Goal: Transaction & Acquisition: Purchase product/service

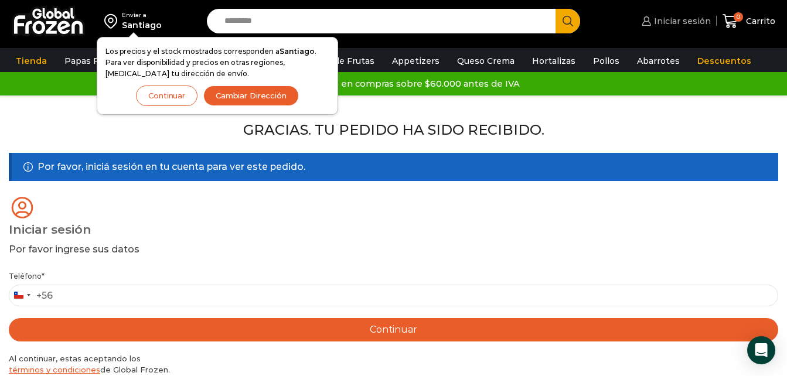
click at [672, 19] on span "Iniciar sesión" at bounding box center [681, 21] width 60 height 12
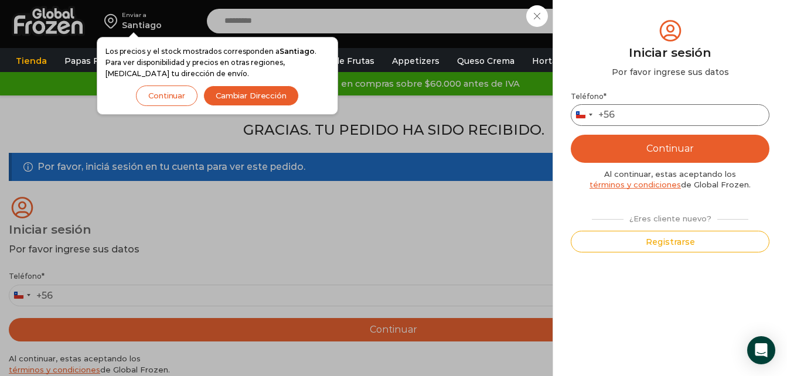
click at [674, 117] on input "Teléfono *" at bounding box center [670, 115] width 199 height 22
type input "*********"
click at [673, 152] on button "Continuar" at bounding box center [670, 149] width 199 height 28
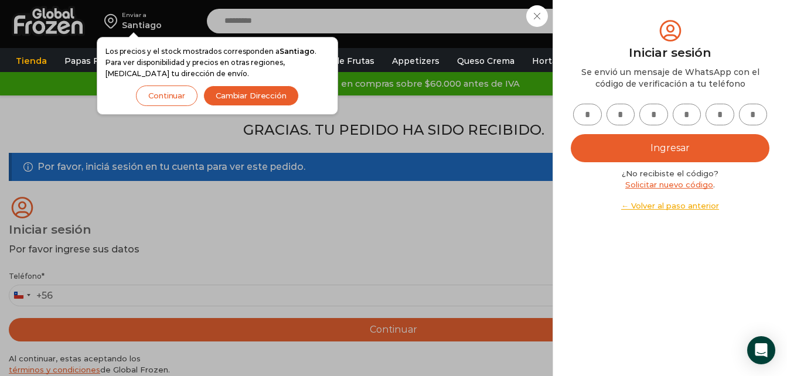
click at [588, 121] on input "text" at bounding box center [587, 115] width 29 height 22
type input "*"
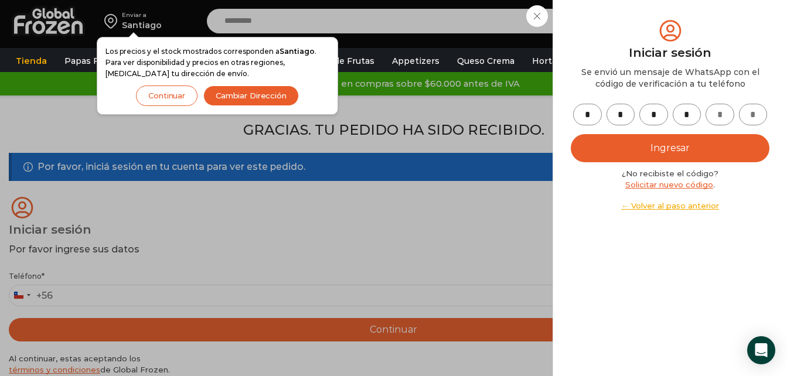
type input "*"
click at [629, 156] on button "Ingresar" at bounding box center [670, 148] width 199 height 28
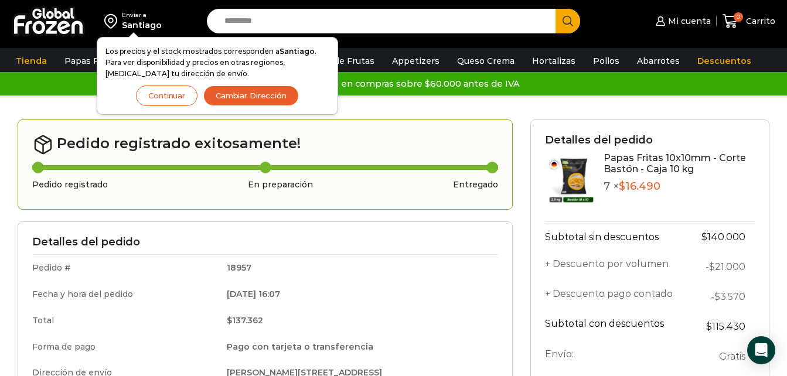
click at [293, 26] on input "Search input" at bounding box center [384, 21] width 331 height 25
type input "*****"
click at [556, 9] on button "Search" at bounding box center [568, 21] width 25 height 25
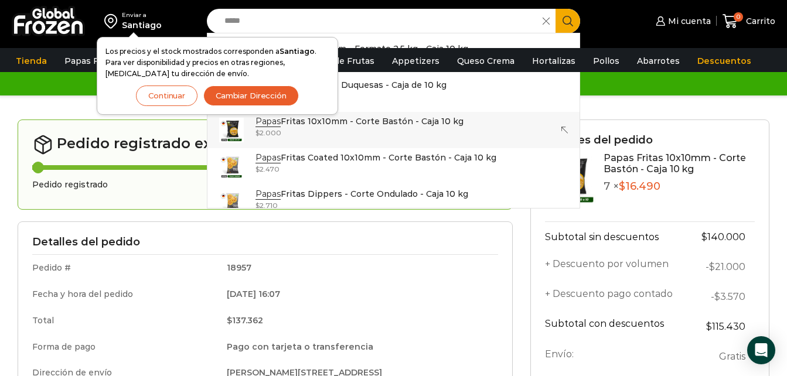
click at [369, 119] on div "Enviar a Santiago Los precios y el stock mostrados corresponden a Santiago . Pa…" at bounding box center [393, 343] width 787 height 686
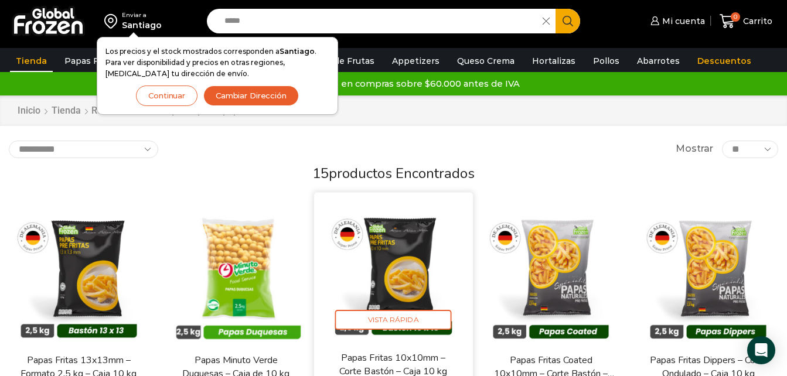
click at [408, 261] on img at bounding box center [393, 272] width 141 height 141
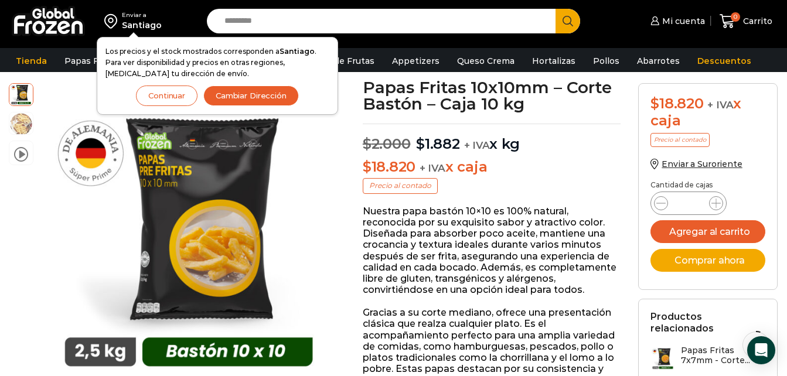
scroll to position [63, 0]
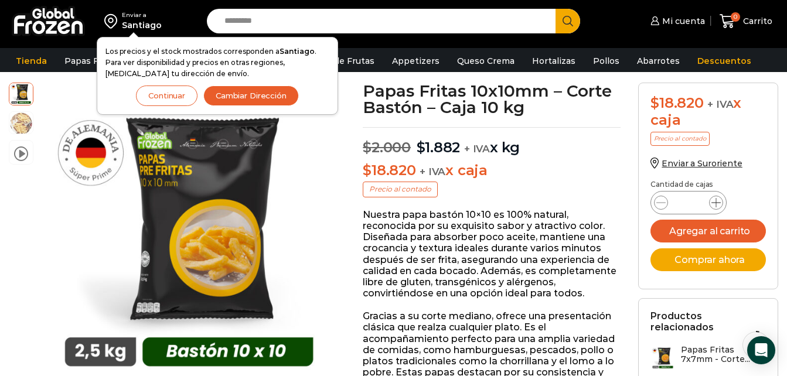
click at [718, 199] on icon at bounding box center [715, 202] width 9 height 9
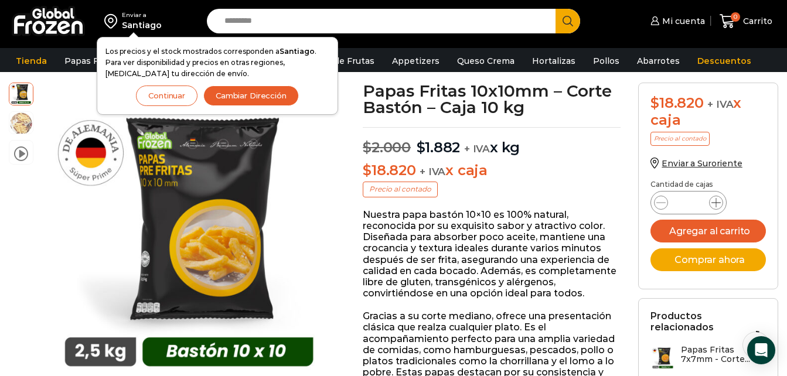
click at [718, 199] on icon at bounding box center [715, 202] width 9 height 9
type input "*"
click at [709, 264] on button "Comprar ahora" at bounding box center [707, 259] width 115 height 23
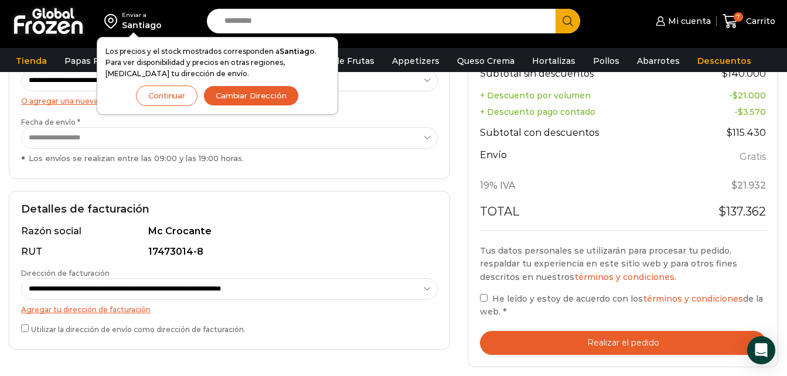
scroll to position [263, 0]
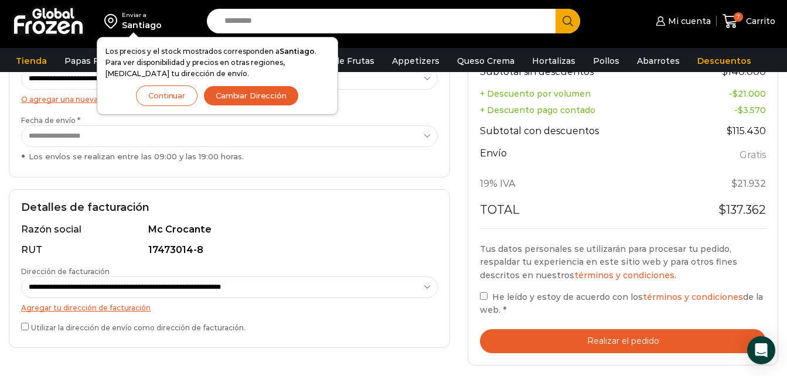
click at [560, 329] on button "Realizar el pedido" at bounding box center [623, 341] width 286 height 24
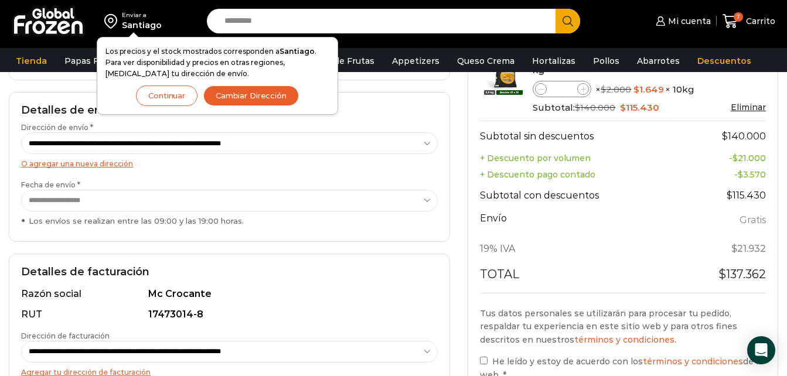
scroll to position [263, 0]
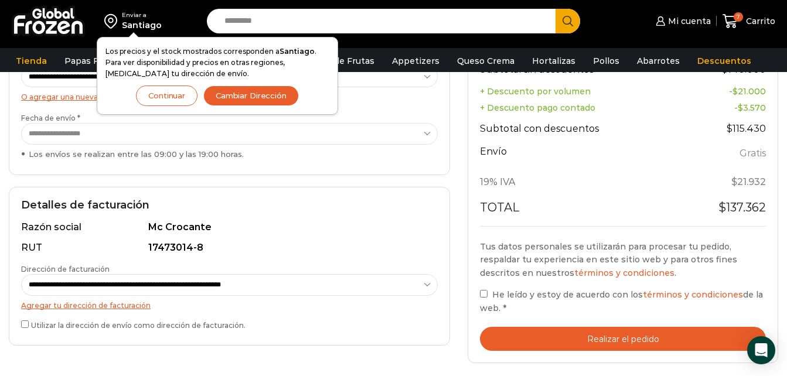
click at [479, 281] on div "Tu pedido Product Papas Fritas 10x10mm - Corte Bastón - Caja 10 kg Papas Fritas…" at bounding box center [623, 148] width 311 height 430
click at [581, 328] on button "Realizar el pedido" at bounding box center [623, 339] width 286 height 24
